Goal: Navigation & Orientation: Understand site structure

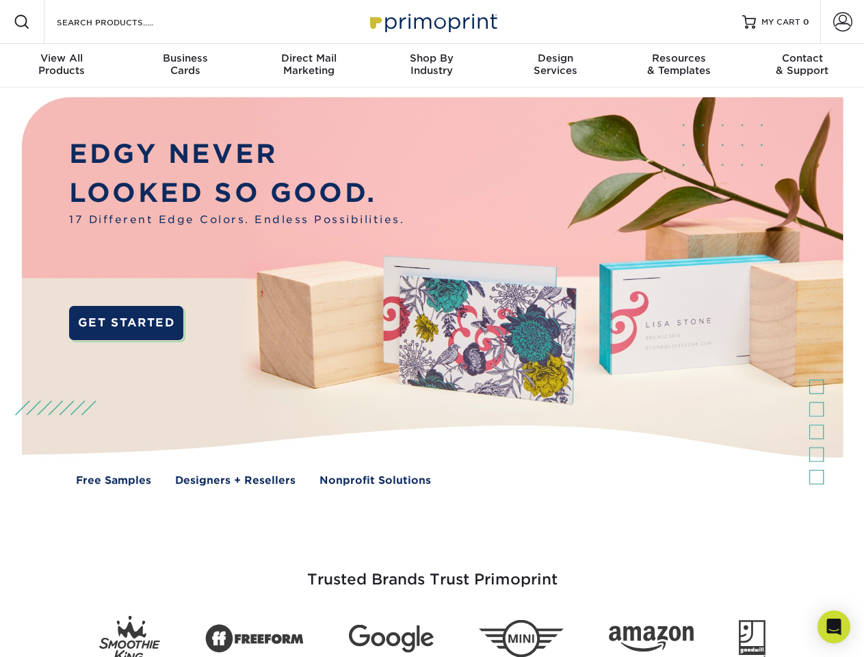
click at [432, 328] on img at bounding box center [431, 302] width 855 height 428
click at [22, 22] on span at bounding box center [22, 22] width 16 height 16
click at [842, 22] on span at bounding box center [842, 21] width 19 height 19
click at [62, 66] on div "View All Products" at bounding box center [61, 64] width 123 height 25
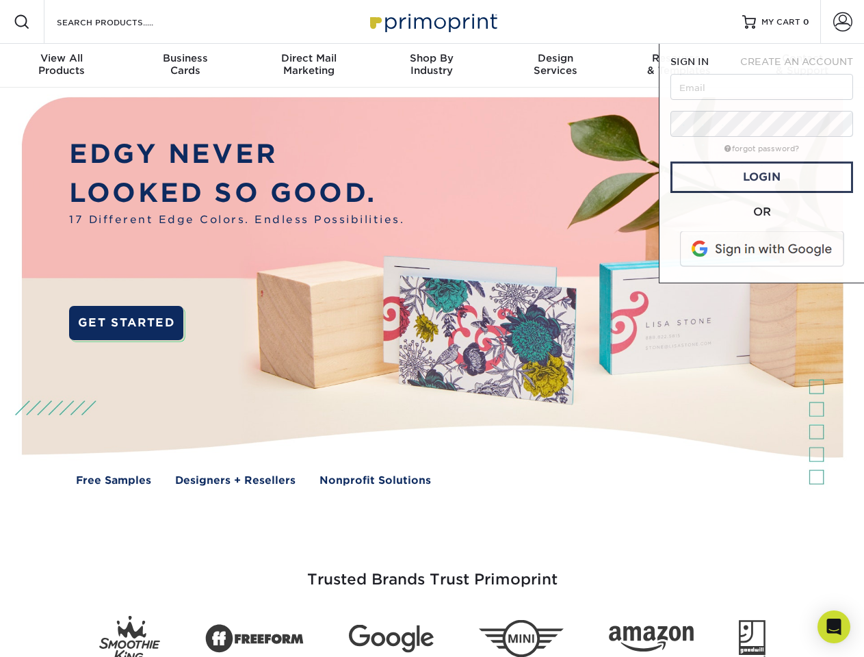
click at [185, 66] on div "Business Cards" at bounding box center [184, 64] width 123 height 25
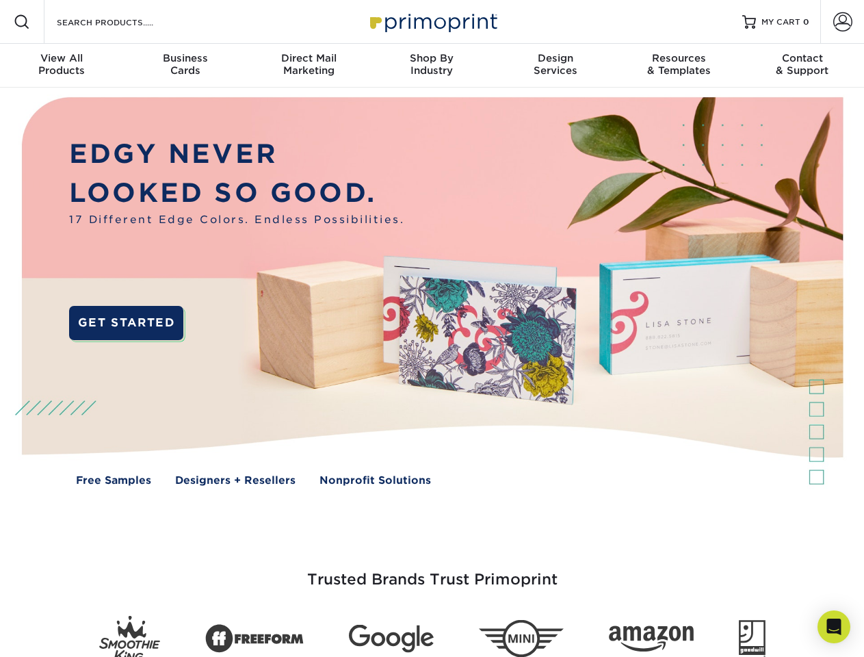
click at [308, 66] on div "Direct Mail Marketing" at bounding box center [308, 64] width 123 height 25
click at [432, 66] on div "Shop By Industry" at bounding box center [431, 64] width 123 height 25
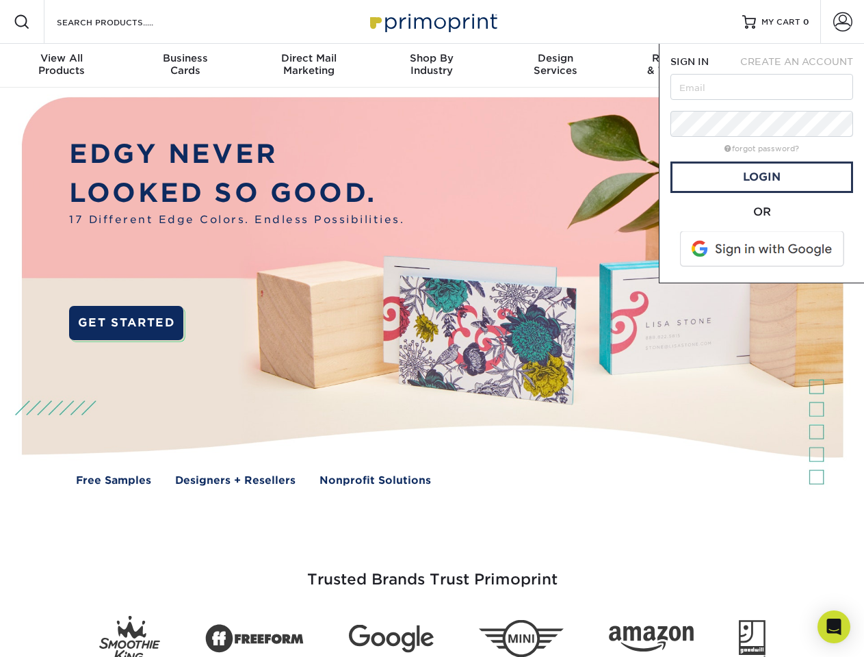
click at [555, 66] on div "Design Services" at bounding box center [555, 64] width 123 height 25
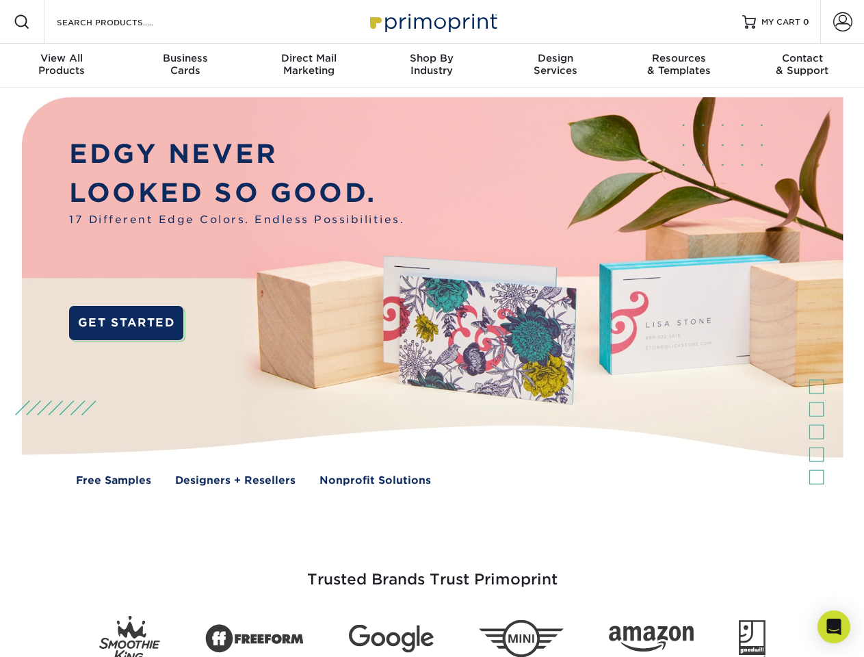
click at [679, 66] on span "SIGN IN" at bounding box center [689, 61] width 38 height 11
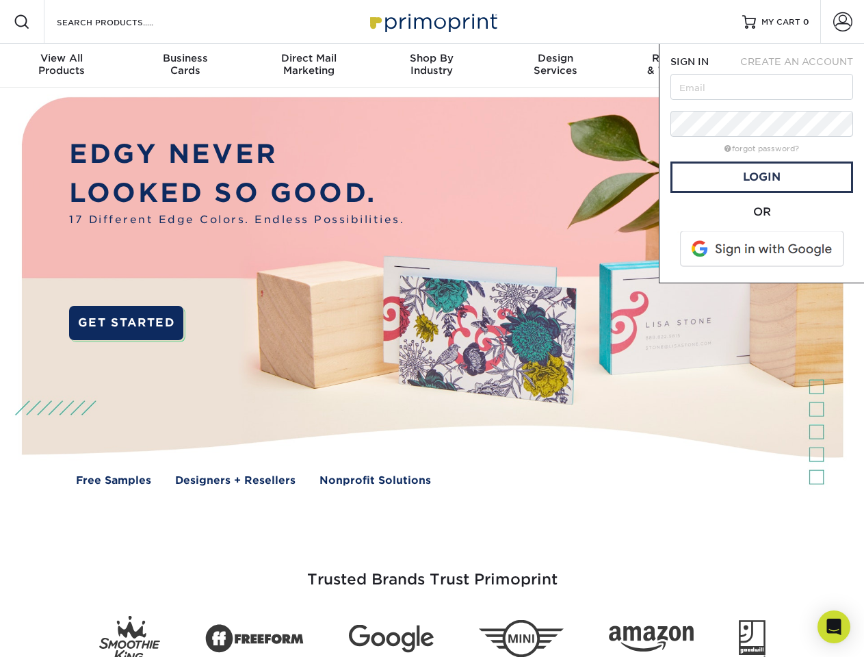
click at [802, 66] on div "Contact & Support" at bounding box center [802, 64] width 123 height 25
